Goal: Task Accomplishment & Management: Use online tool/utility

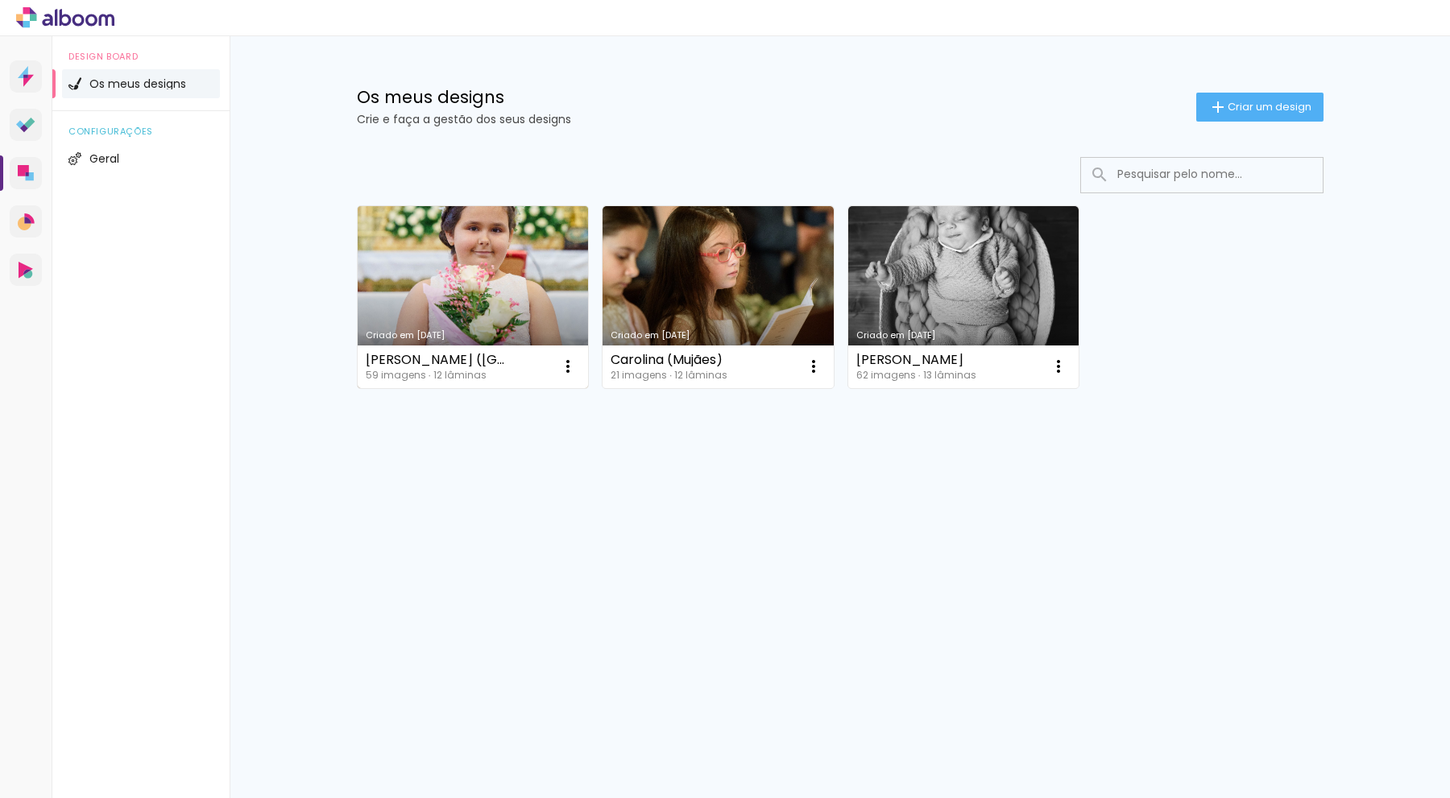
click at [470, 307] on link "Criado em [DATE]" at bounding box center [473, 297] width 231 height 182
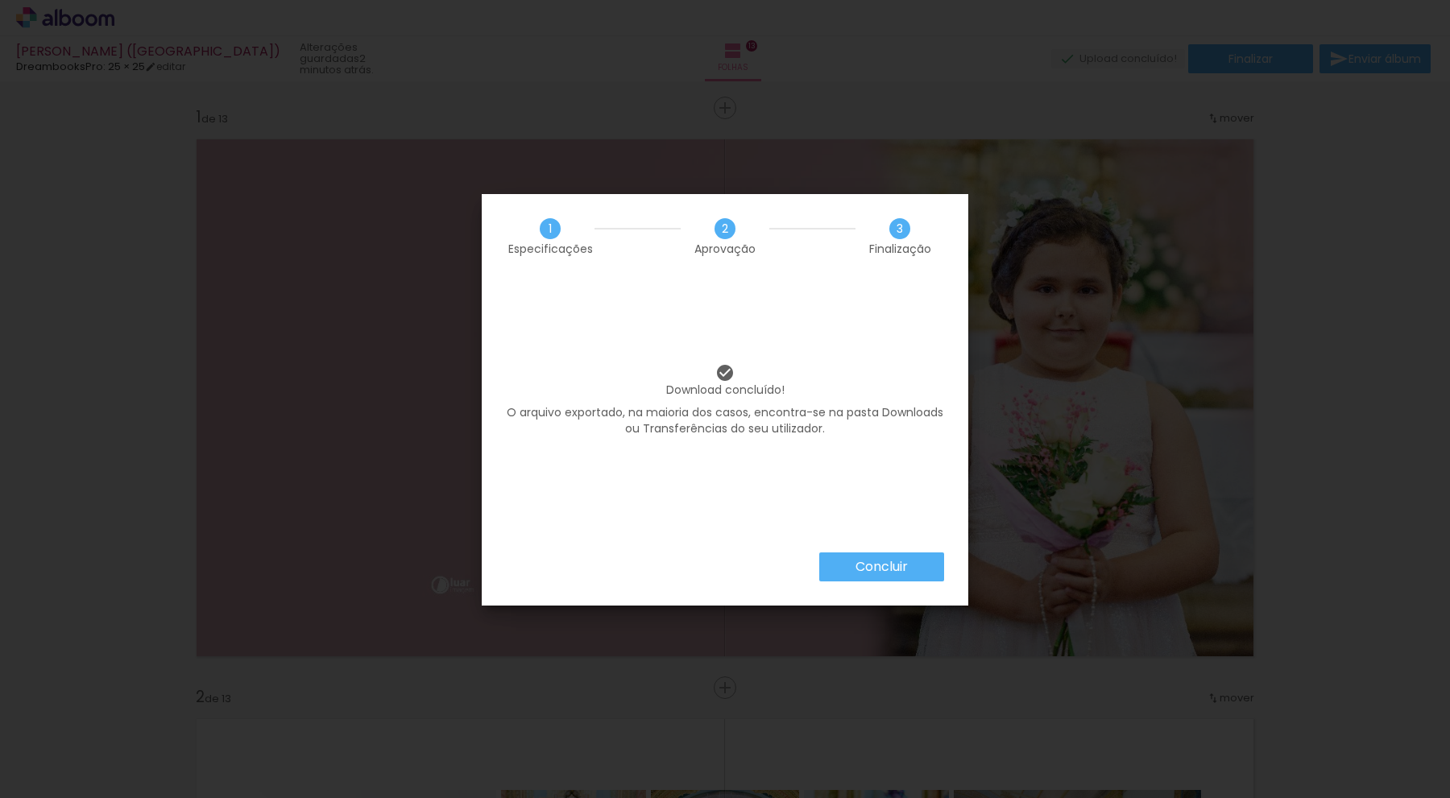
scroll to position [6977, 0]
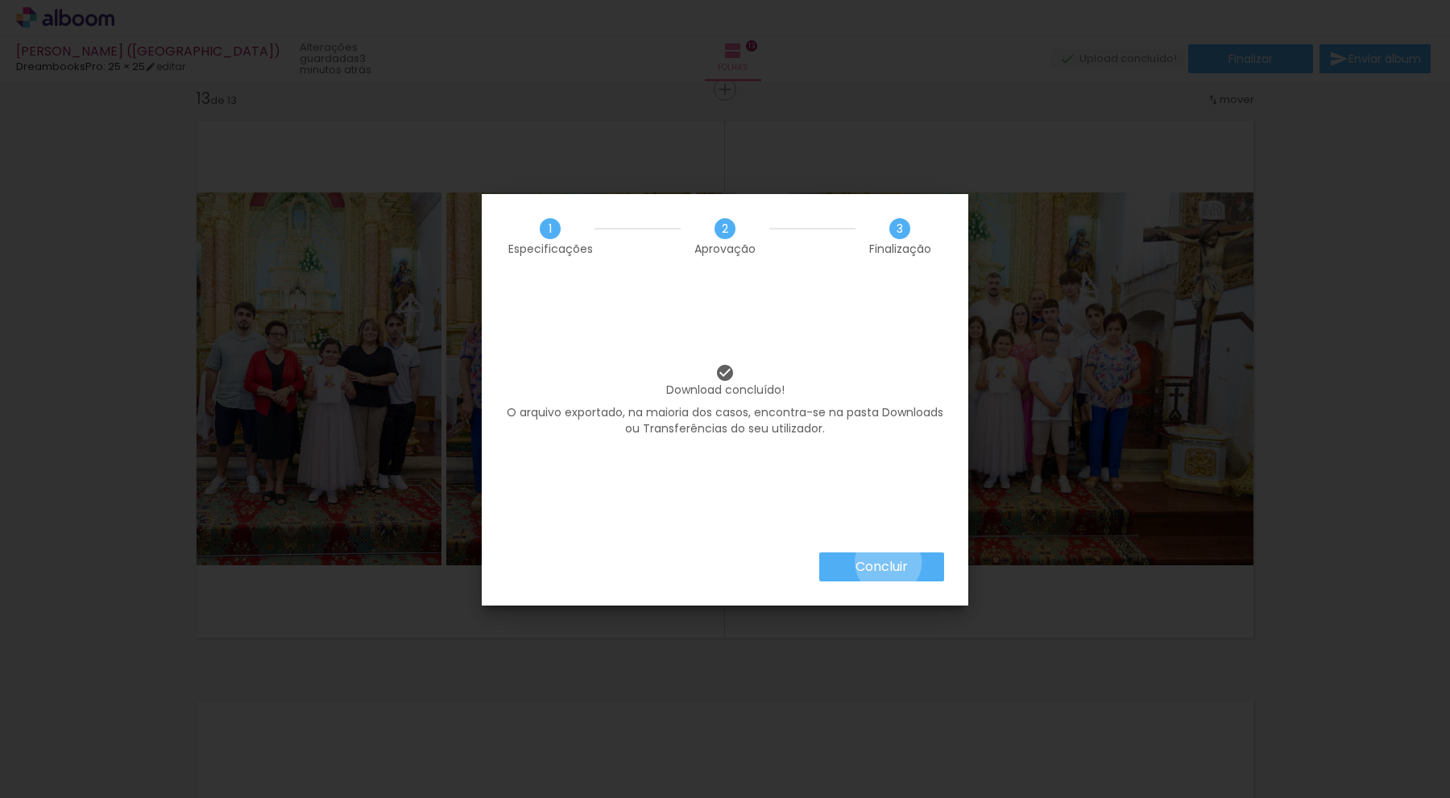
click at [0, 0] on slot "Concluir" at bounding box center [0, 0] width 0 height 0
